Goal: Information Seeking & Learning: Learn about a topic

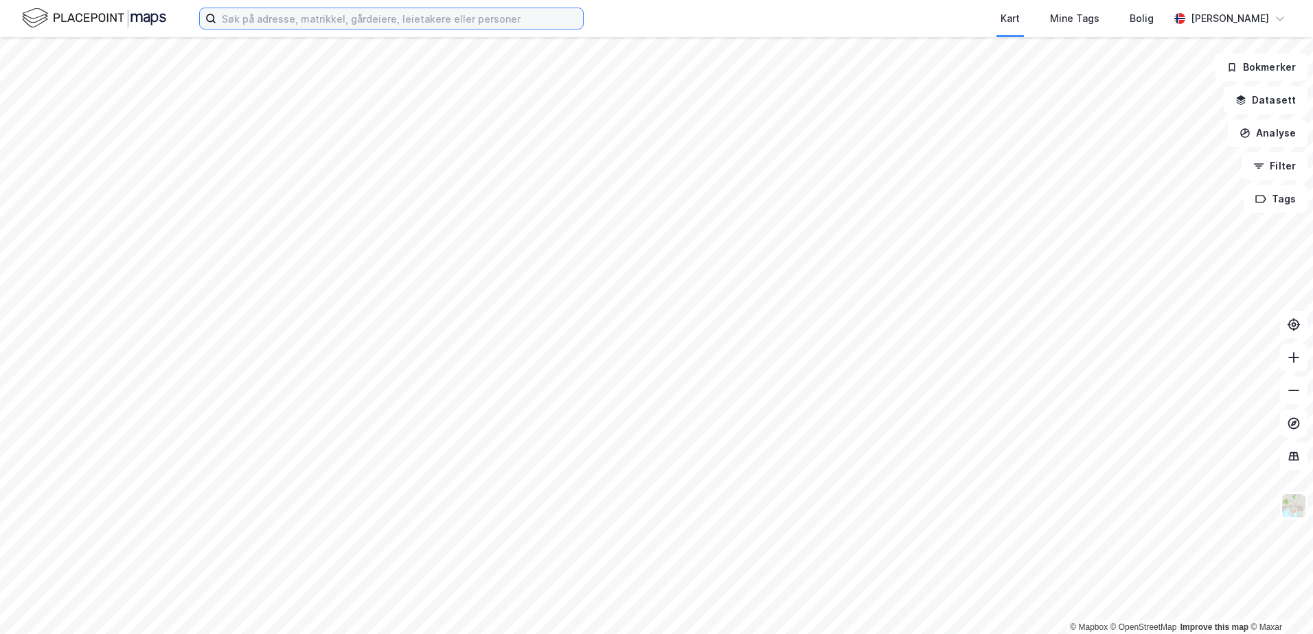
click at [307, 27] on input at bounding box center [399, 18] width 367 height 21
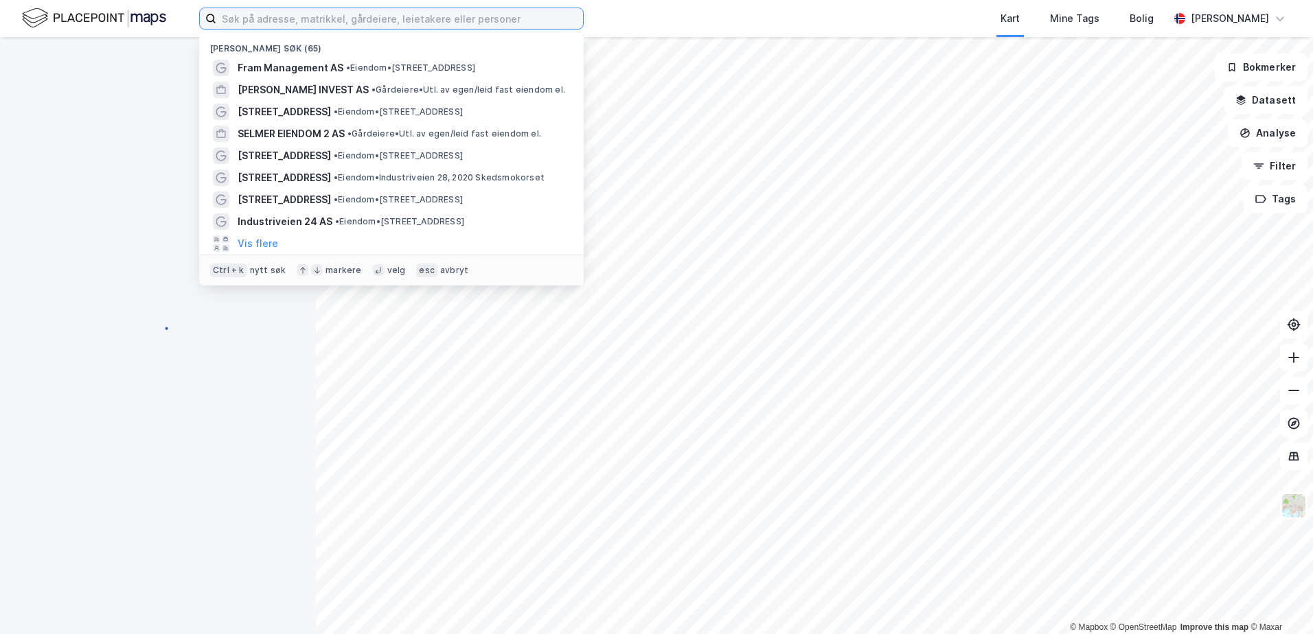
paste input "941525962"
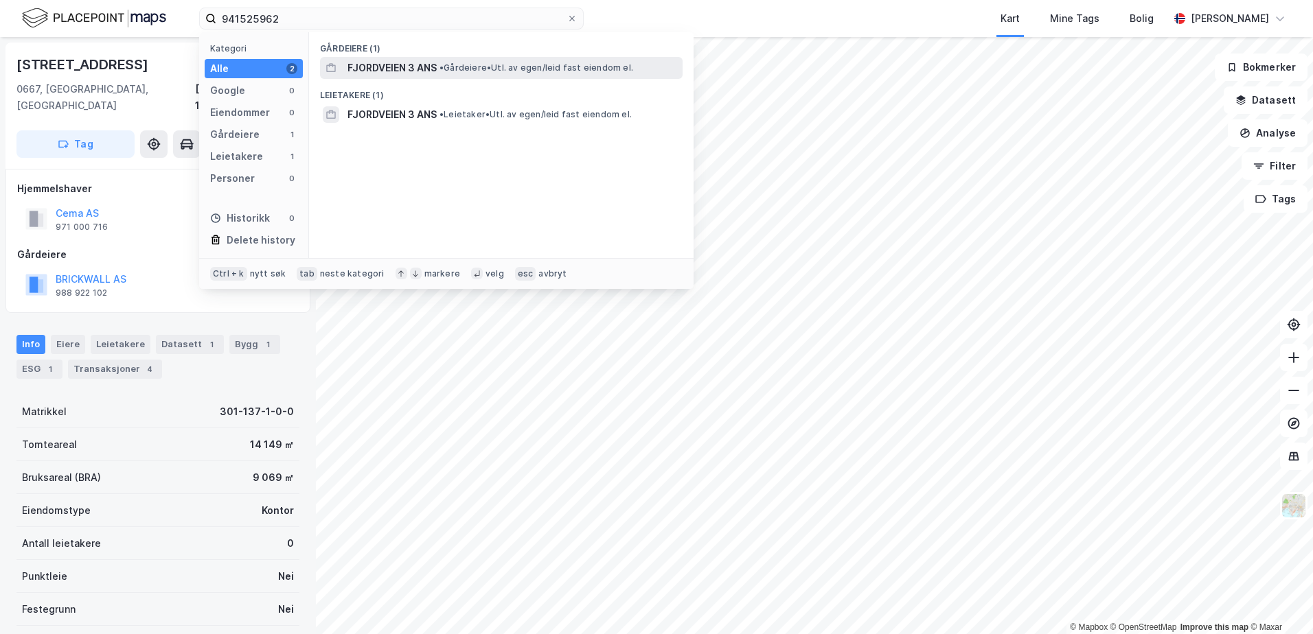
click at [428, 62] on span "FJORDVEIEN 3 ANS" at bounding box center [391, 68] width 89 height 16
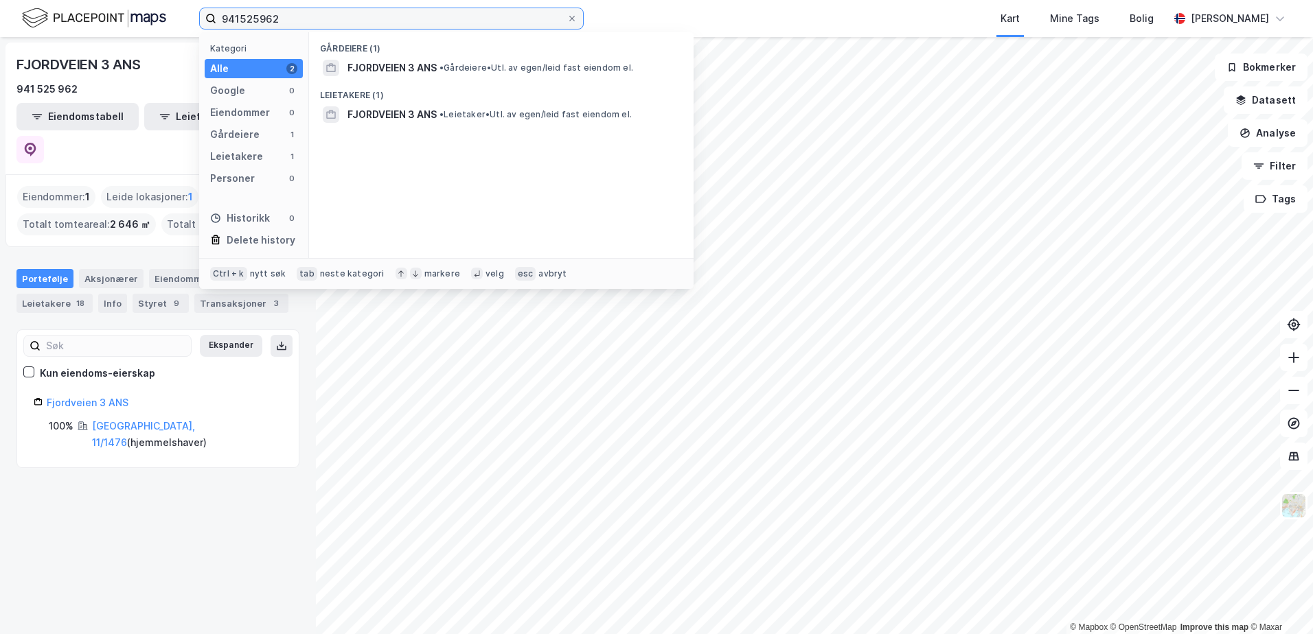
drag, startPoint x: 286, startPoint y: 12, endPoint x: 188, endPoint y: 14, distance: 97.5
click at [188, 14] on div "941525962 Kategori Alle 2 Google 0 Eiendommer 0 Gårdeiere 1 Leietakere 1 Person…" at bounding box center [656, 18] width 1313 height 37
type input "høvik park"
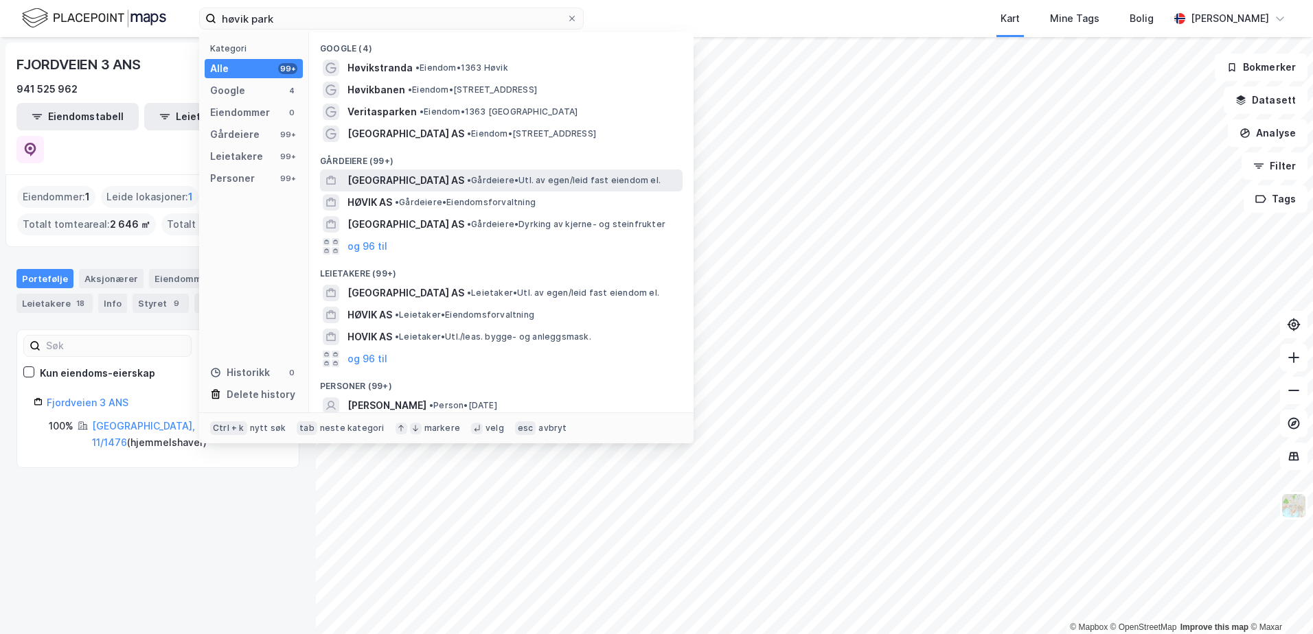
click at [518, 181] on span "• Gårdeiere • Utl. av egen/leid fast eiendom el." at bounding box center [564, 180] width 194 height 11
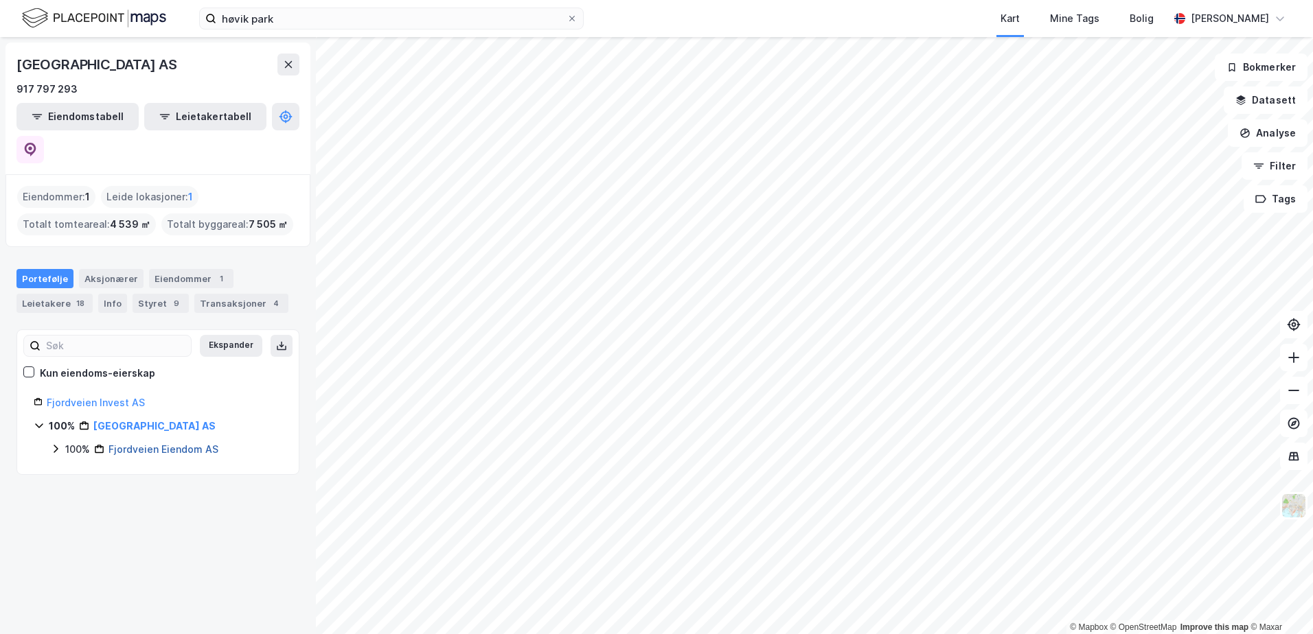
click at [134, 444] on link "Fjordveien Eiendom AS" at bounding box center [163, 450] width 110 height 12
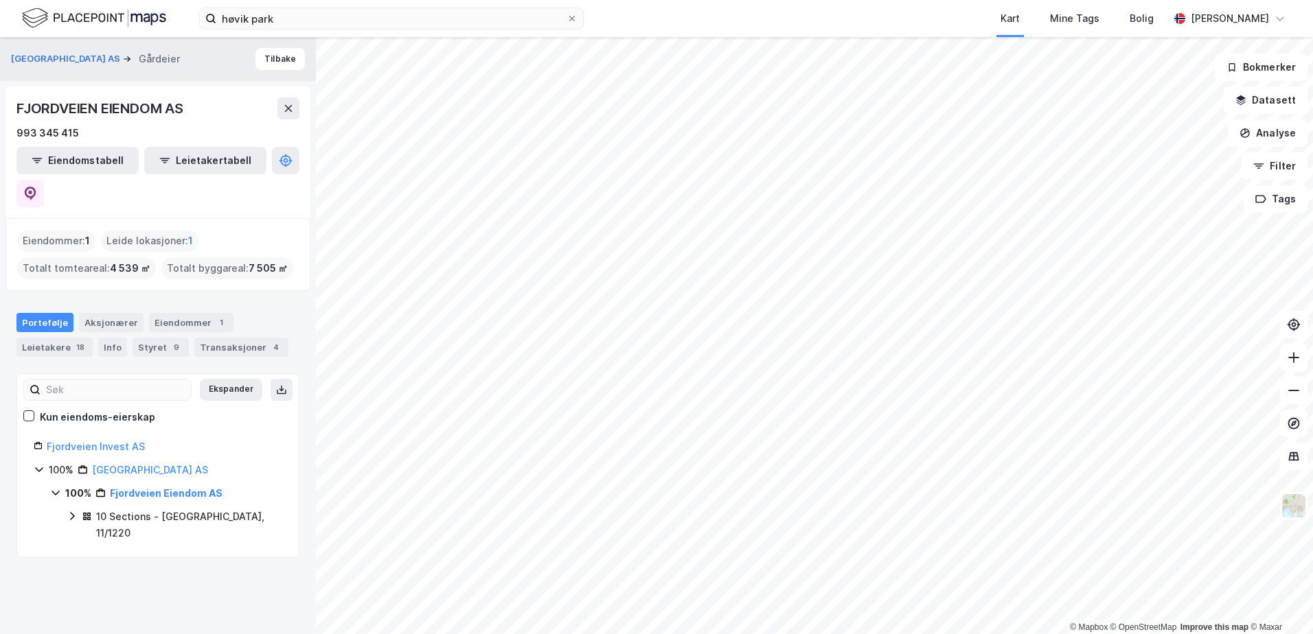
click at [71, 511] on icon at bounding box center [72, 516] width 11 height 11
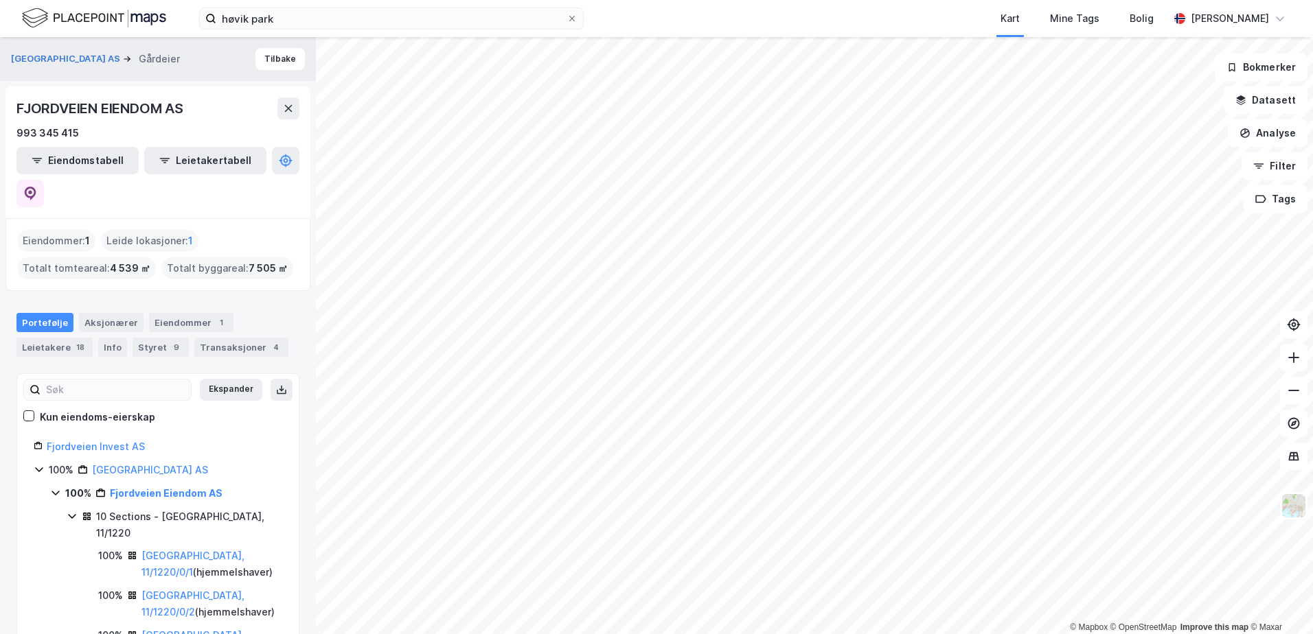
click at [101, 462] on div "[GEOGRAPHIC_DATA] AS" at bounding box center [150, 470] width 116 height 16
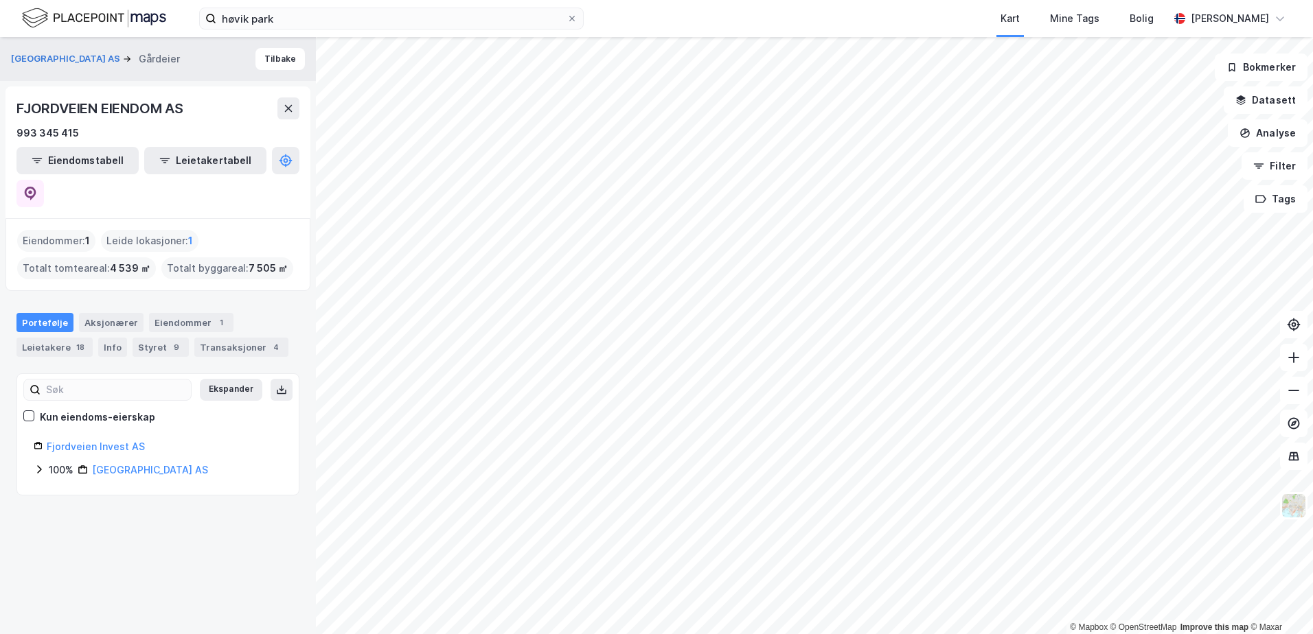
click at [101, 462] on div "[GEOGRAPHIC_DATA] AS" at bounding box center [150, 470] width 116 height 16
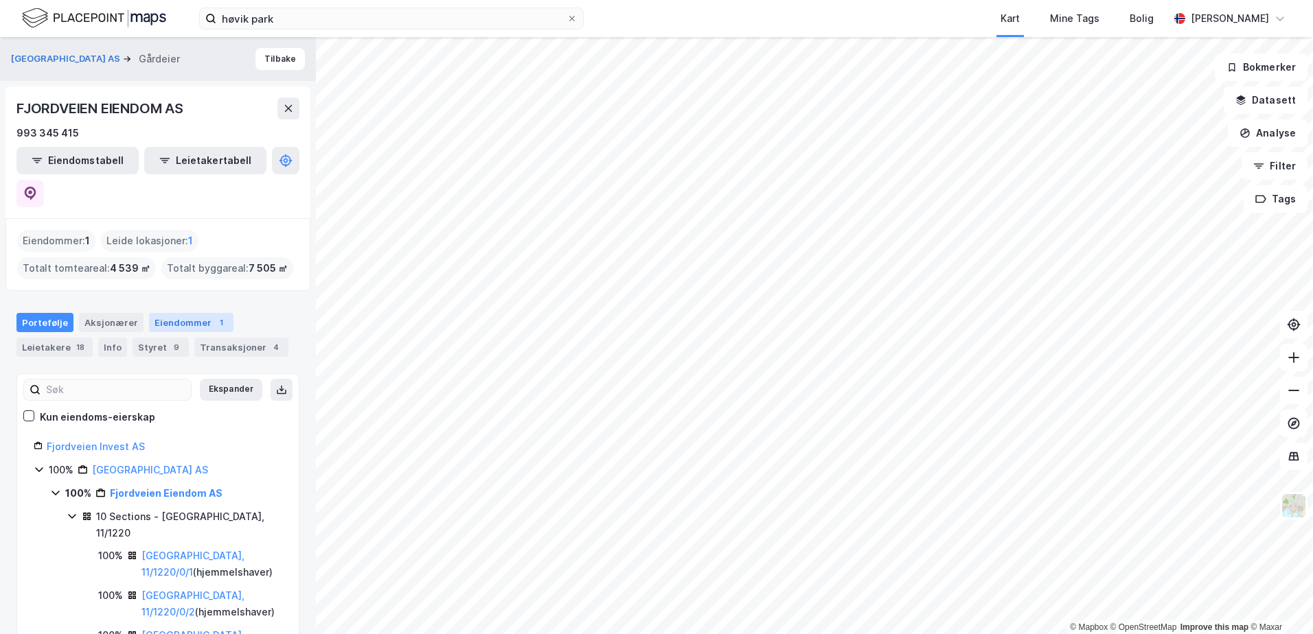
click at [189, 313] on div "Eiendommer 1" at bounding box center [191, 322] width 84 height 19
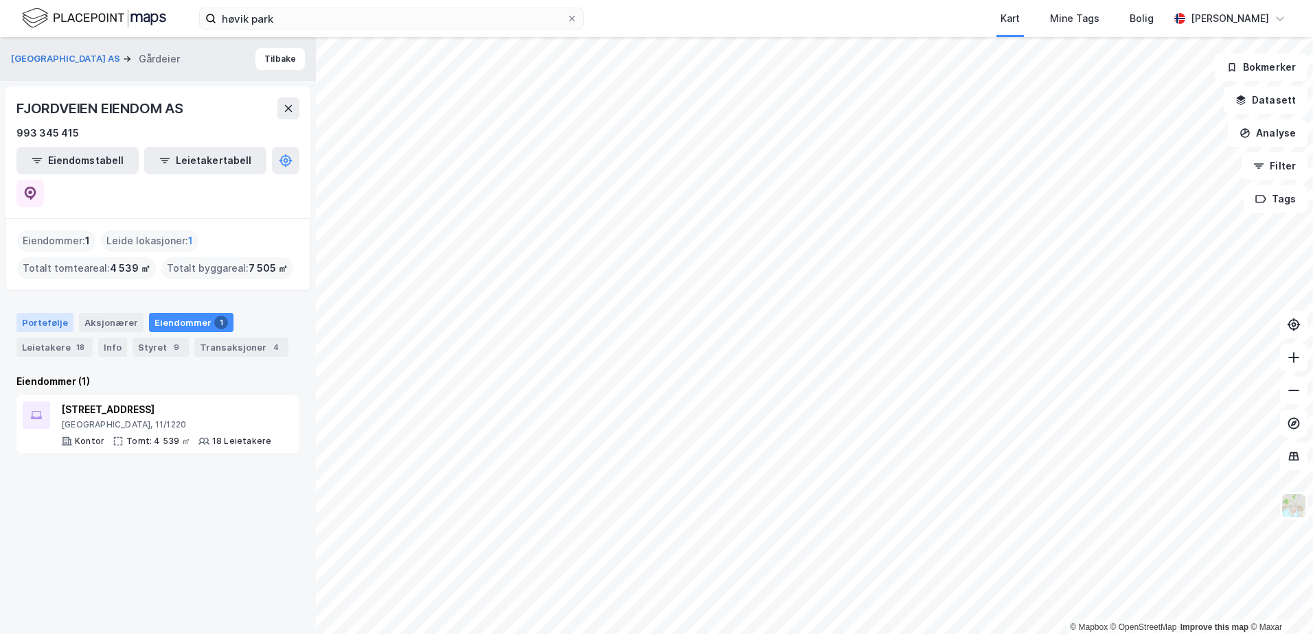
click at [36, 313] on div "Portefølje" at bounding box center [44, 322] width 57 height 19
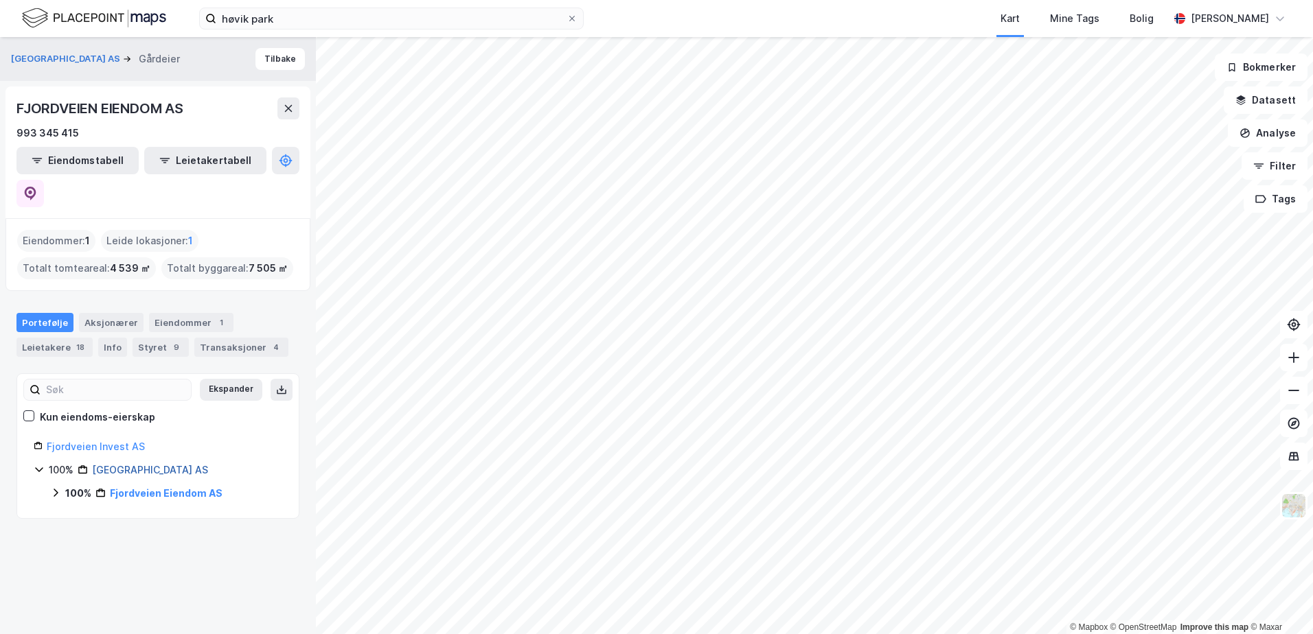
click at [108, 464] on link "[GEOGRAPHIC_DATA] AS" at bounding box center [150, 470] width 116 height 12
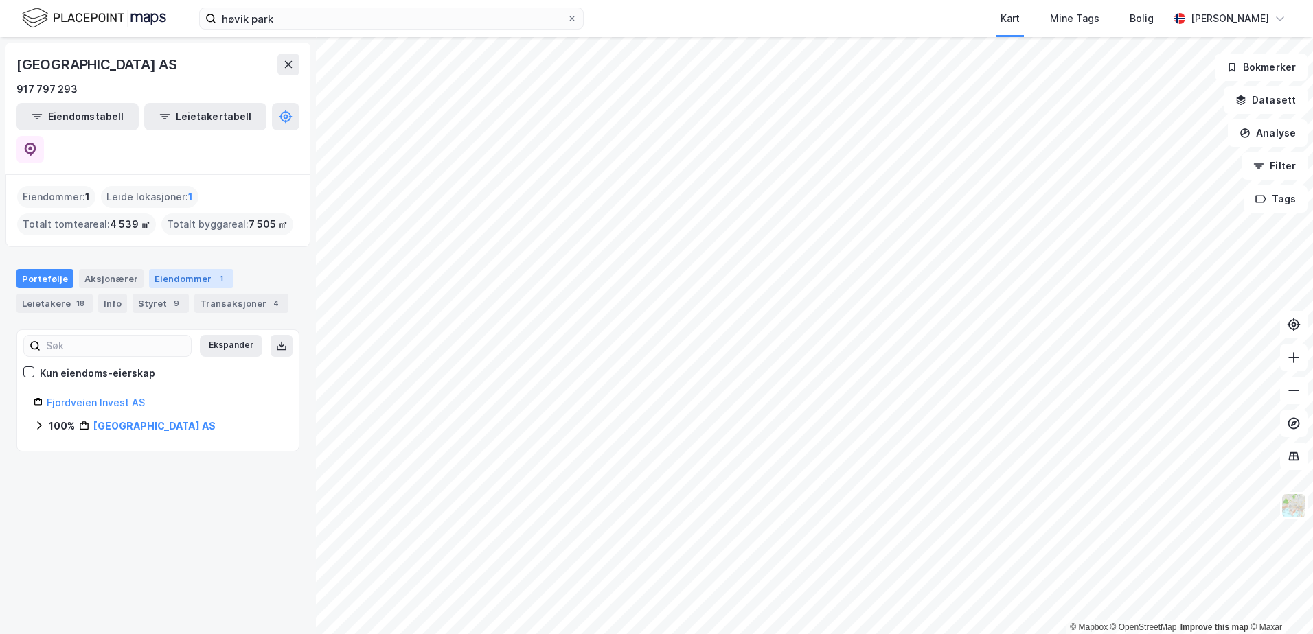
click at [181, 269] on div "Eiendommer 1" at bounding box center [191, 278] width 84 height 19
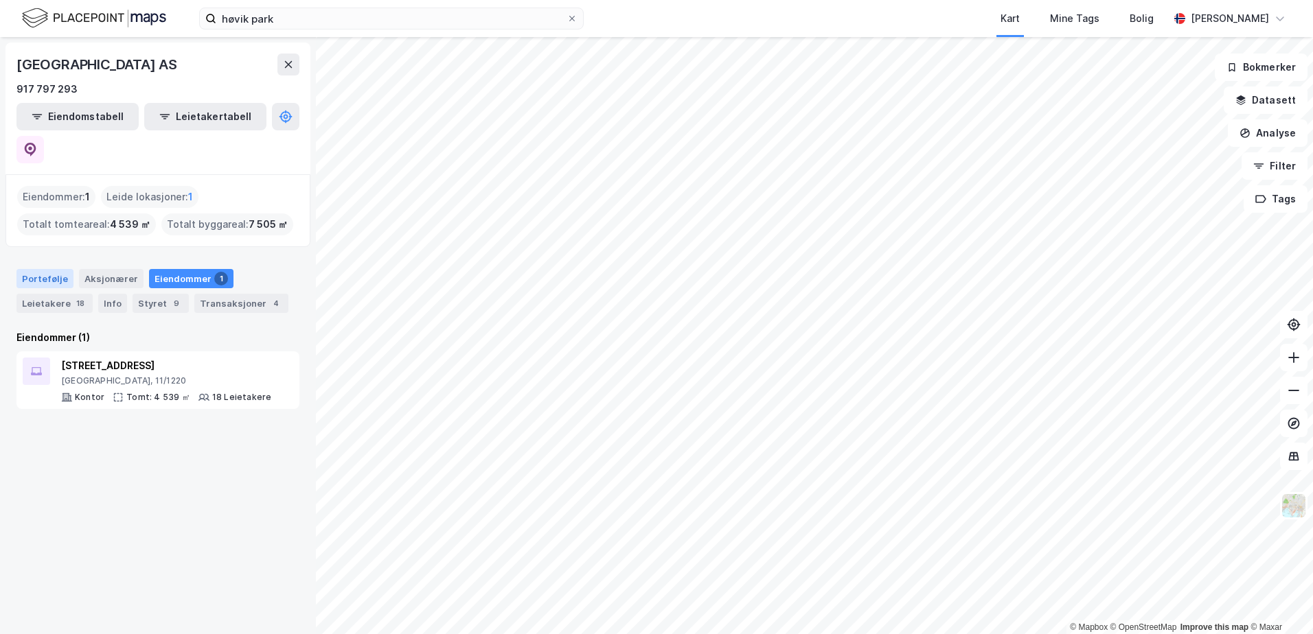
click at [23, 269] on div "Portefølje" at bounding box center [44, 278] width 57 height 19
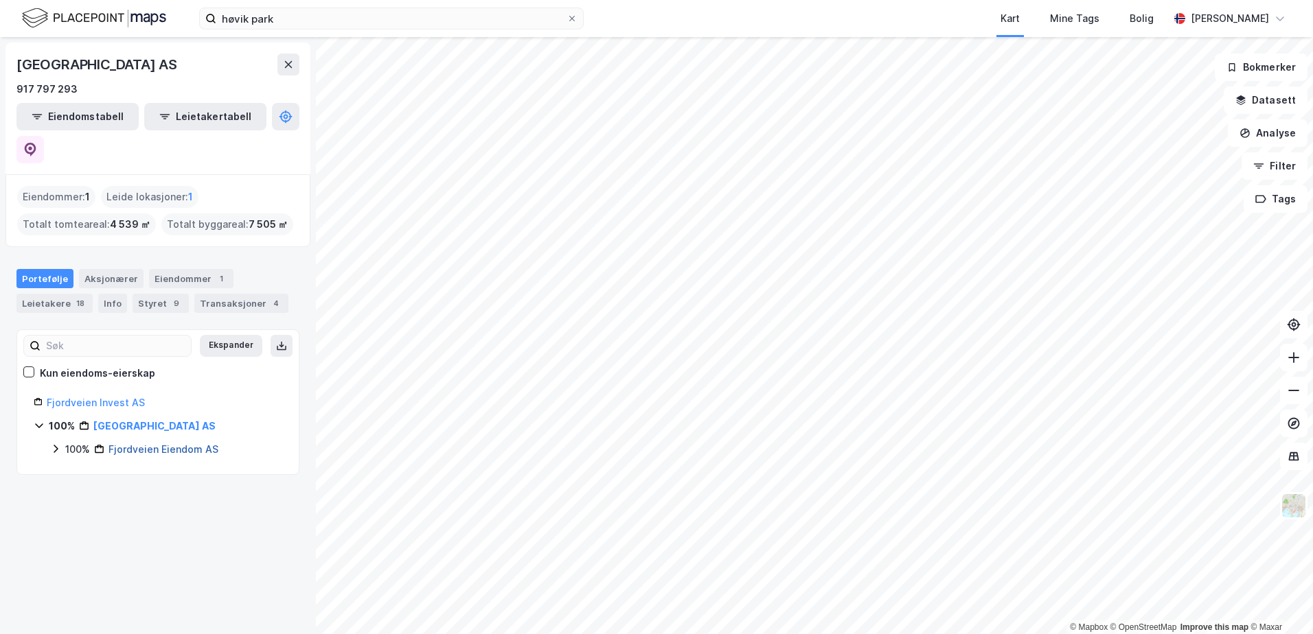
click at [191, 444] on link "Fjordveien Eiendom AS" at bounding box center [163, 450] width 110 height 12
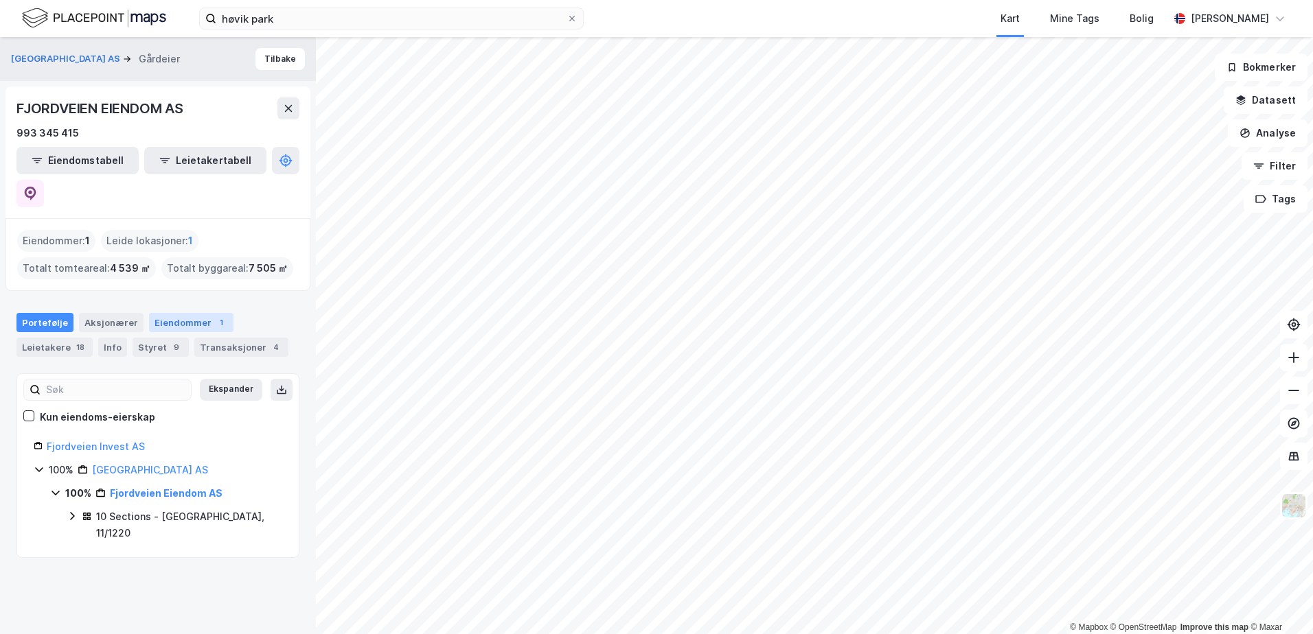
click at [198, 313] on div "Eiendommer 1" at bounding box center [191, 322] width 84 height 19
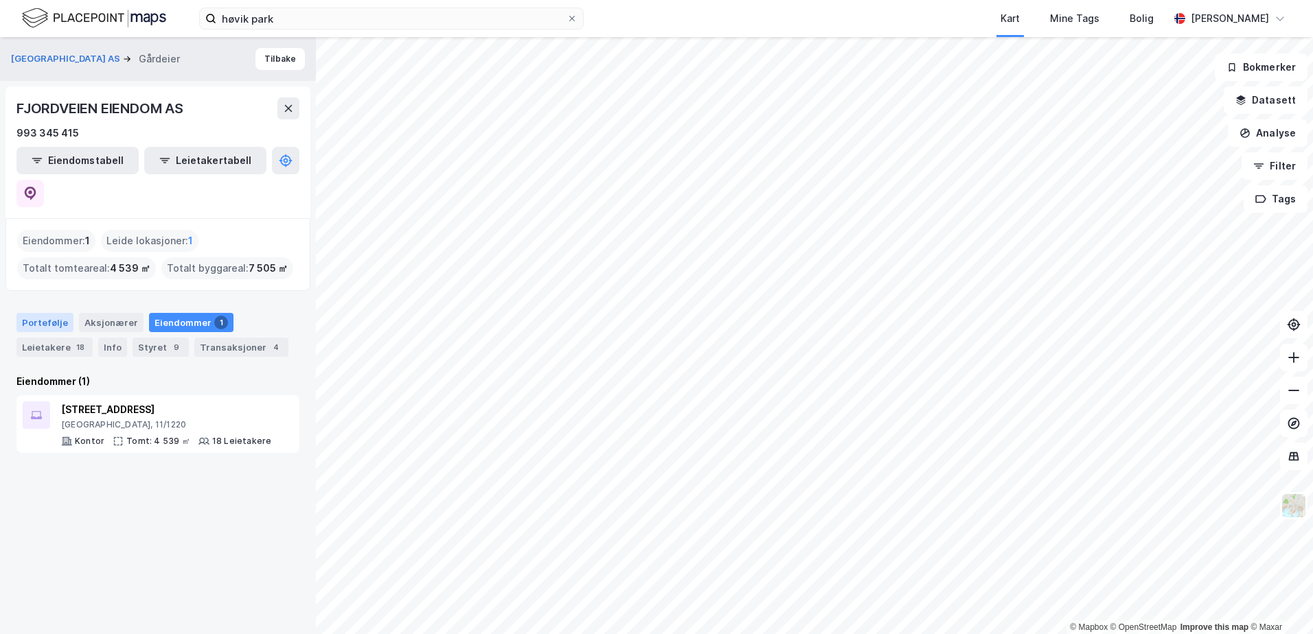
click at [46, 313] on div "Portefølje" at bounding box center [44, 322] width 57 height 19
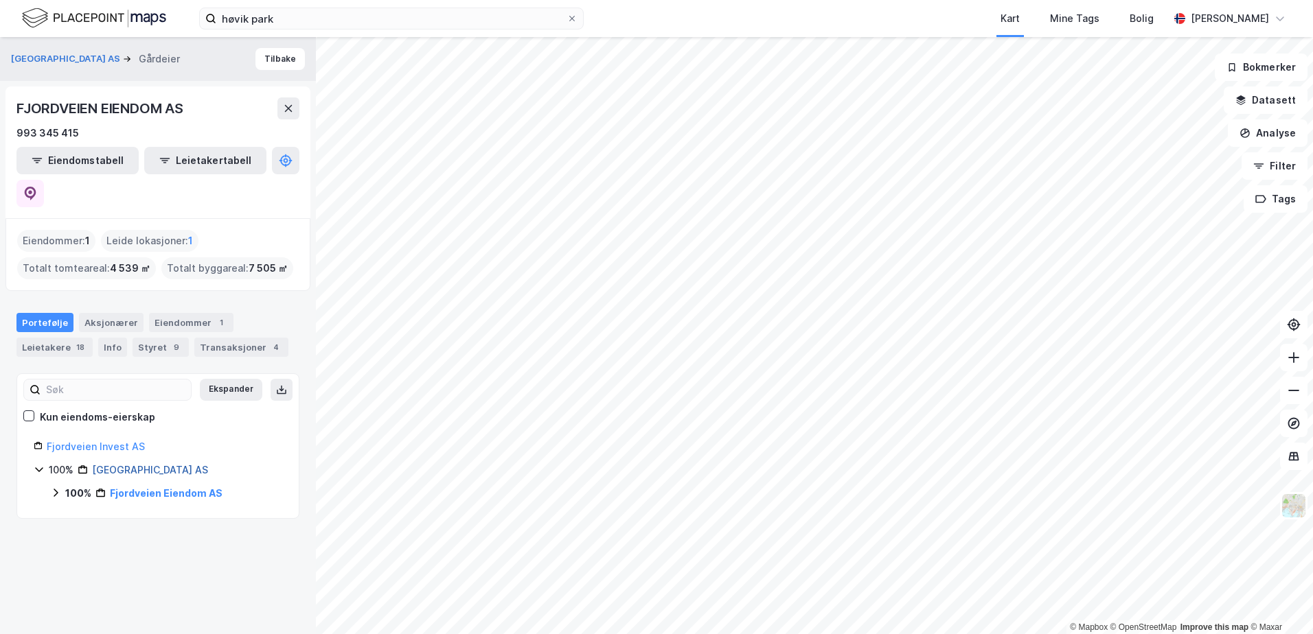
click at [106, 464] on link "[GEOGRAPHIC_DATA] AS" at bounding box center [150, 470] width 116 height 12
